Goal: Information Seeking & Learning: Check status

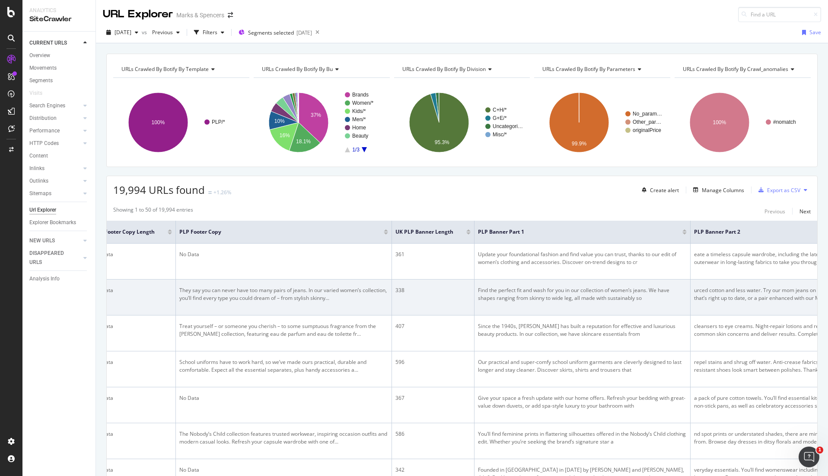
scroll to position [0, 381]
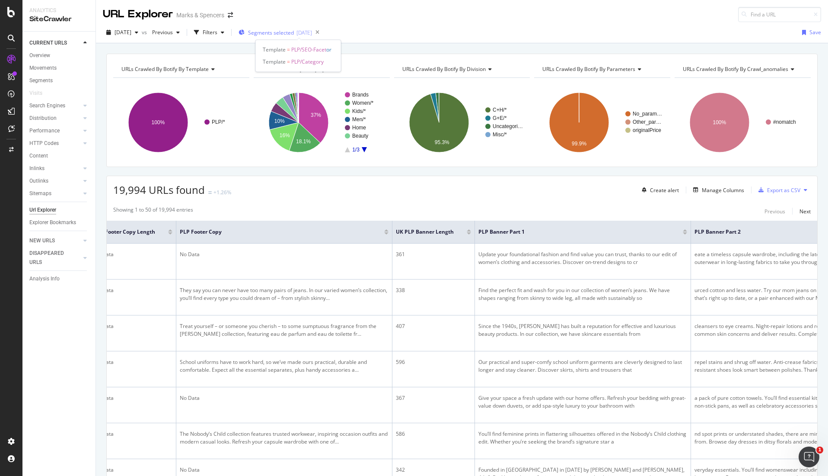
click at [294, 32] on span "Segments selected" at bounding box center [271, 32] width 46 height 7
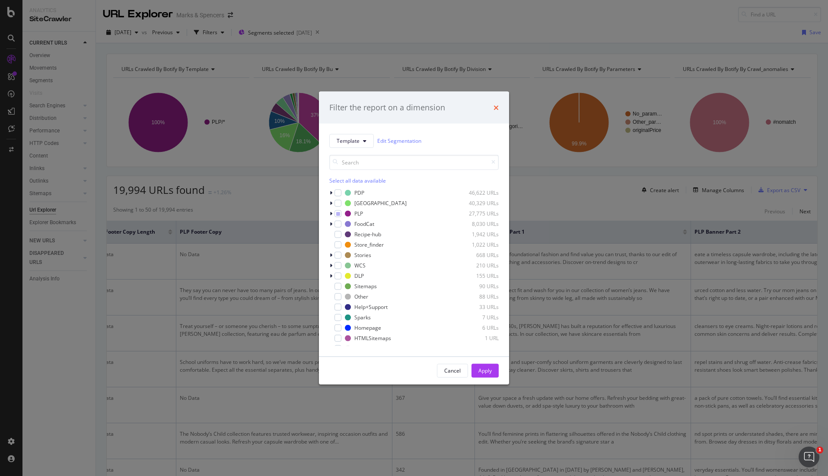
click at [497, 110] on icon "times" at bounding box center [496, 107] width 5 height 7
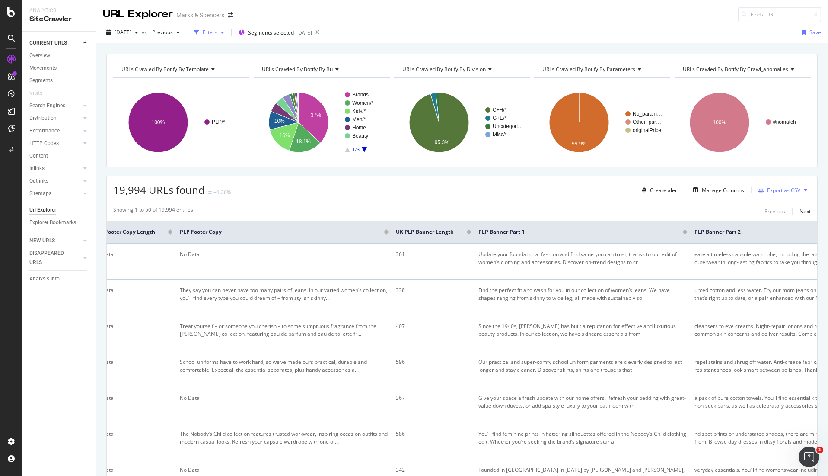
click at [224, 32] on icon "button" at bounding box center [222, 32] width 3 height 5
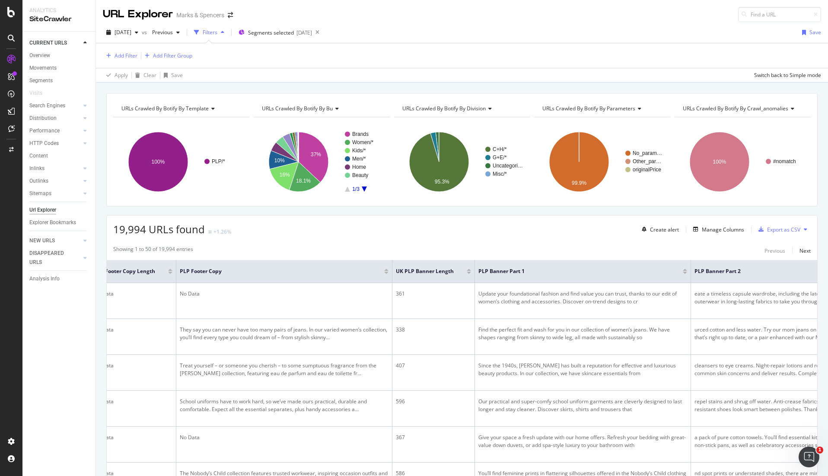
click at [224, 32] on icon "button" at bounding box center [222, 32] width 3 height 5
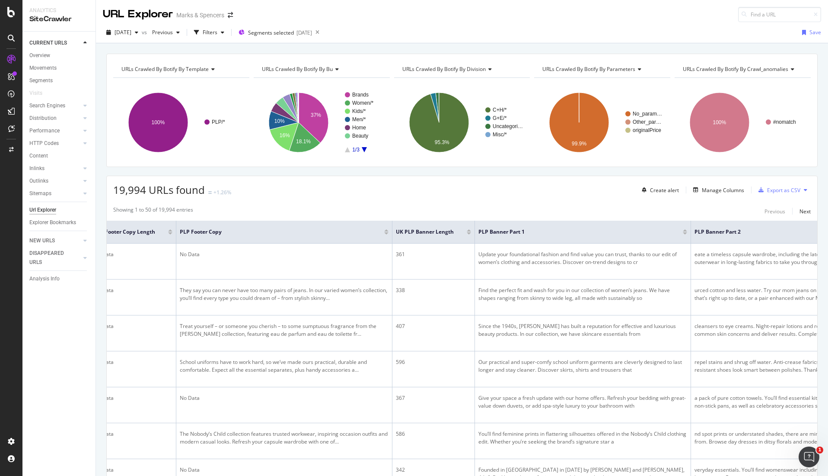
click at [446, 36] on div "[DATE] vs Previous Filters Segments selected [DATE] Save" at bounding box center [462, 34] width 732 height 17
